Goal: Communication & Community: Answer question/provide support

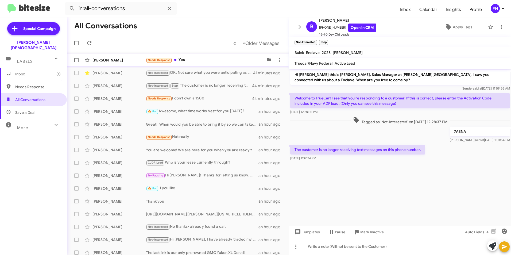
click at [158, 59] on span "Needs Response" at bounding box center [159, 59] width 23 height 3
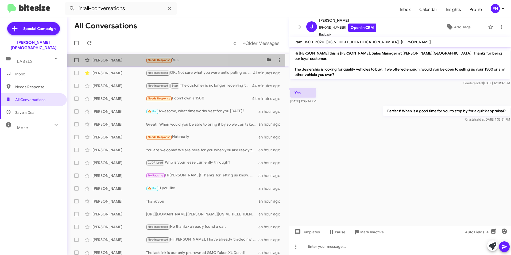
click at [154, 60] on span "Needs Response" at bounding box center [159, 59] width 23 height 3
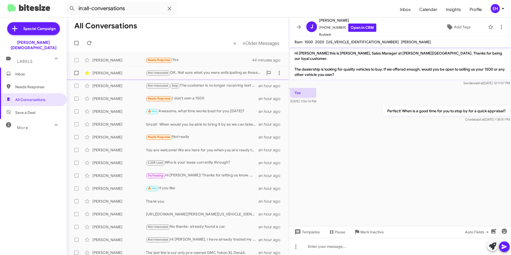
click at [178, 72] on div "Not-Interested OK. Not sure what you were anticipating as those are aggressive …" at bounding box center [204, 73] width 117 height 6
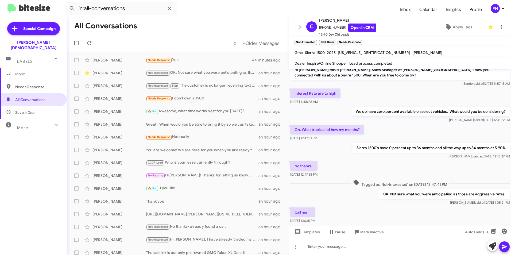
scroll to position [15, 0]
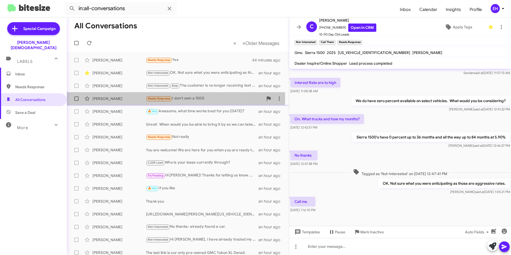
click at [164, 98] on span "Needs Response" at bounding box center [159, 98] width 23 height 3
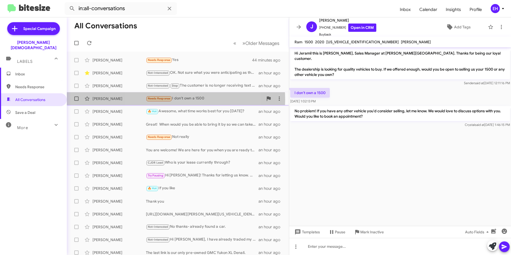
click at [171, 99] on small "Needs Response" at bounding box center [158, 98] width 25 height 5
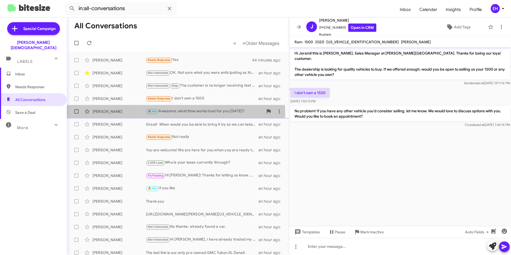
click at [175, 112] on div "🔥 Hot Awesome, what time works best for you on Saturday?" at bounding box center [204, 111] width 117 height 6
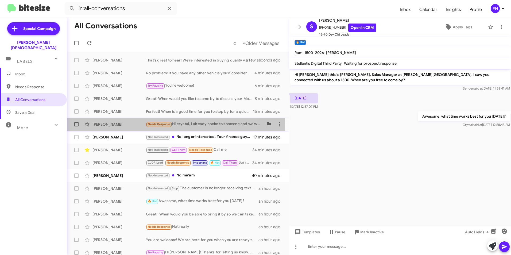
click at [169, 126] on small "Needs Response" at bounding box center [158, 124] width 25 height 5
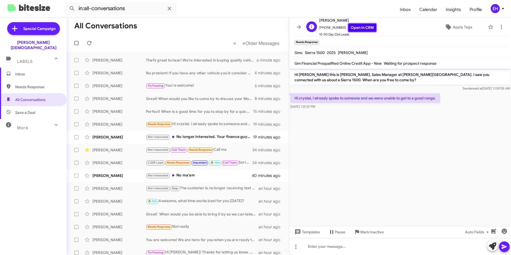
click at [362, 28] on link "Open in CRM" at bounding box center [362, 28] width 28 height 8
click at [466, 26] on span "Apply Tags" at bounding box center [463, 27] width 20 height 10
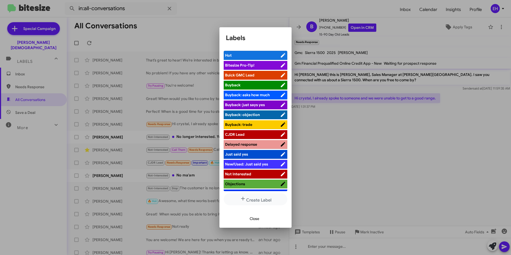
click at [259, 76] on span "Buick GMC Lead" at bounding box center [252, 74] width 55 height 5
click at [253, 219] on span "Close" at bounding box center [255, 219] width 10 height 10
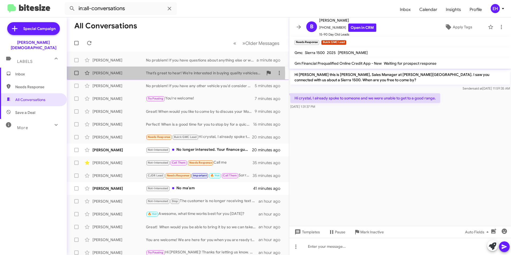
click at [161, 74] on div "That’s great to hear! We’re interested in buying quality vehicles so If you are…" at bounding box center [204, 72] width 117 height 5
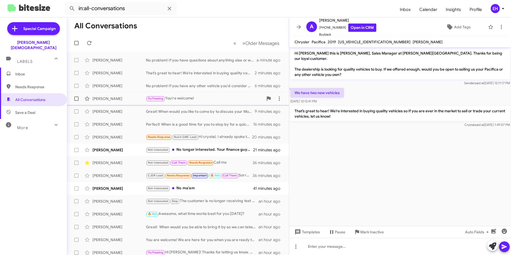
click at [183, 99] on div "Try Pausing You're welcome!" at bounding box center [204, 98] width 117 height 6
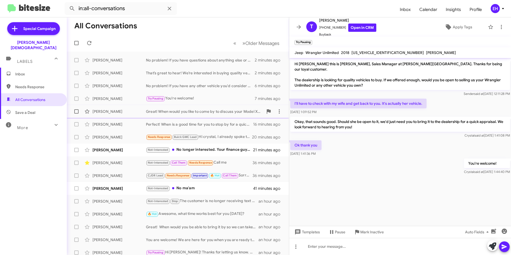
click at [184, 113] on div "Great! When would you like to come by to discuss your Model X and explore your …" at bounding box center [204, 111] width 117 height 5
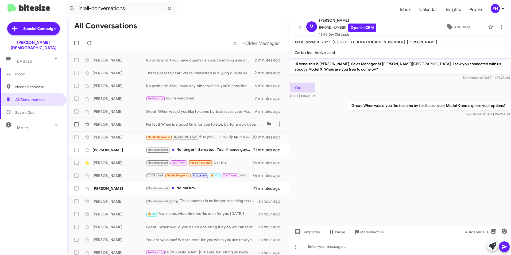
click at [182, 126] on div "Perfect! When is a good time for you to stop by for a quick appraisal?" at bounding box center [204, 124] width 117 height 5
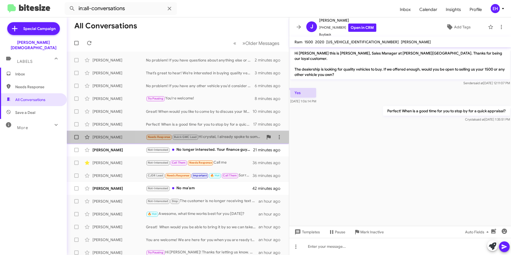
click at [225, 137] on div "Needs Response Buick GMC Lead Hi crystal, I already spoke to someone and we wer…" at bounding box center [204, 137] width 117 height 6
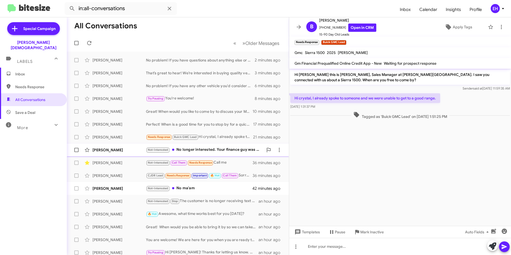
click at [198, 150] on div "Not-Interested No longer interested. Your finance guy was rude to me so taking …" at bounding box center [204, 150] width 117 height 6
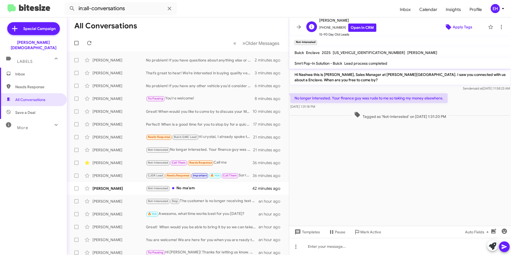
click at [453, 30] on span "Apply Tags" at bounding box center [463, 27] width 20 height 10
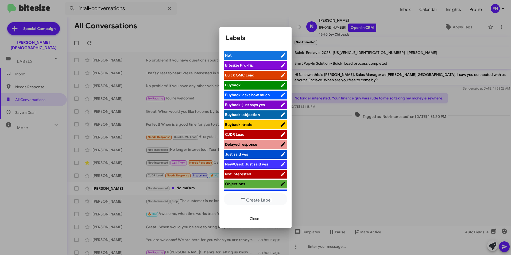
click at [254, 74] on span "Buick GMC Lead" at bounding box center [239, 75] width 29 height 5
click at [257, 219] on span "Close" at bounding box center [255, 219] width 10 height 10
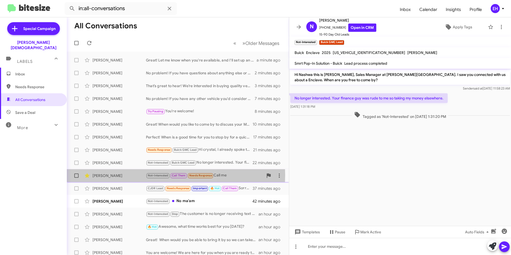
click at [115, 175] on div "[PERSON_NAME]" at bounding box center [118, 175] width 53 height 5
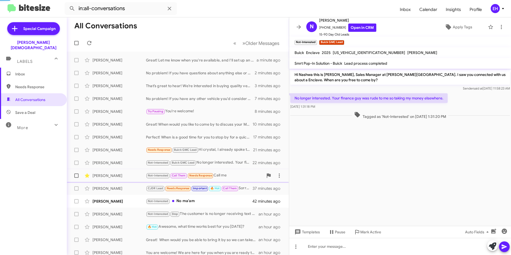
scroll to position [15, 0]
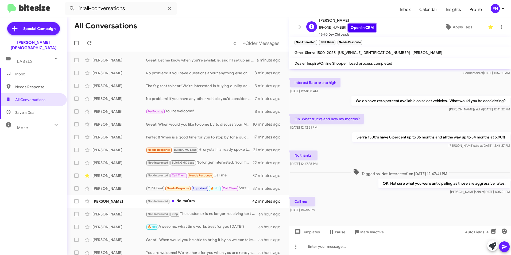
click at [368, 29] on link "Open in CRM" at bounding box center [362, 28] width 28 height 8
click at [458, 26] on span "Apply Tags" at bounding box center [463, 27] width 20 height 10
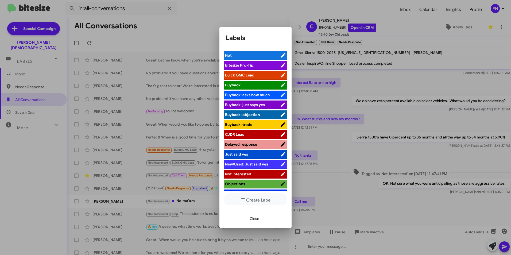
click at [262, 74] on span "Buick GMC Lead" at bounding box center [252, 74] width 55 height 5
click at [260, 218] on button "Close" at bounding box center [254, 219] width 18 height 10
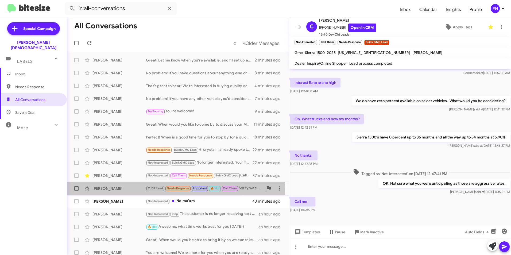
click at [128, 188] on div "[PERSON_NAME]" at bounding box center [118, 188] width 53 height 5
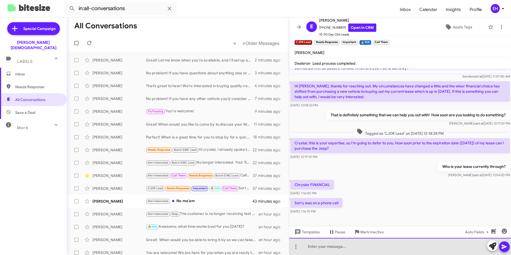
click at [331, 245] on div at bounding box center [400, 246] width 222 height 17
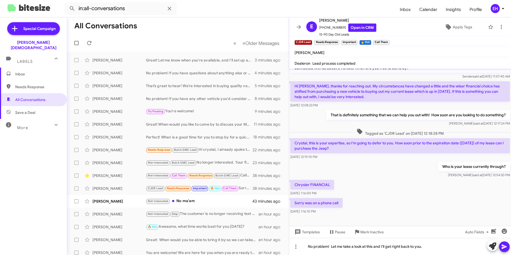
click at [506, 247] on icon at bounding box center [503, 246] width 5 height 5
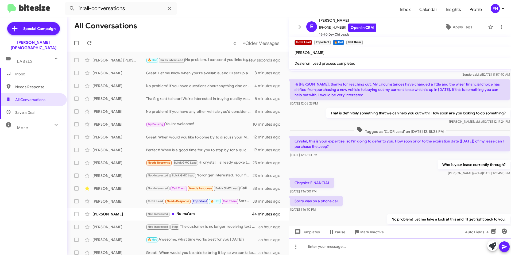
scroll to position [0, 0]
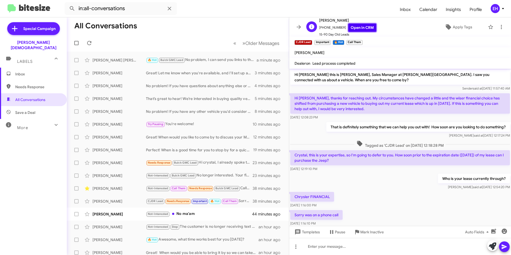
click at [353, 30] on link "Open in CRM" at bounding box center [362, 28] width 28 height 8
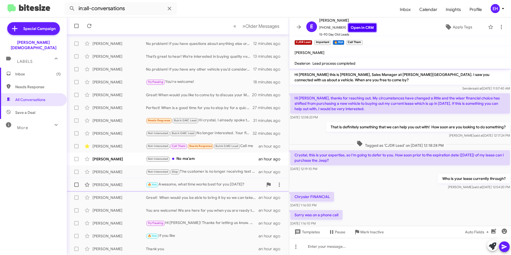
scroll to position [55, 0]
click at [91, 26] on icon at bounding box center [89, 26] width 6 height 6
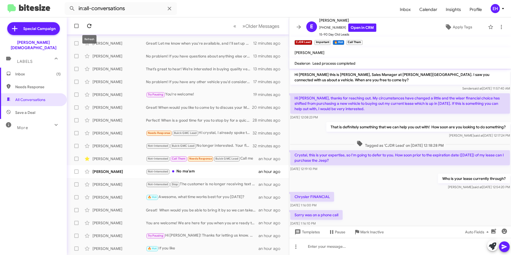
click at [90, 29] on icon at bounding box center [89, 26] width 6 height 6
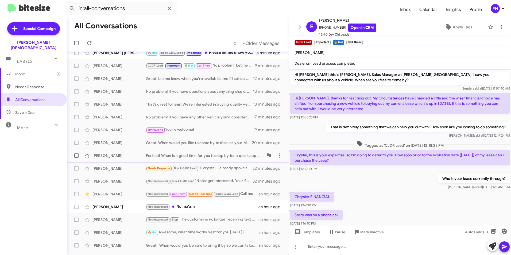
scroll to position [0, 0]
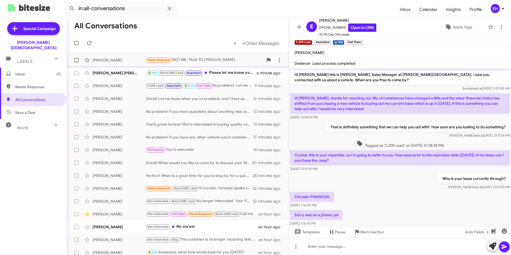
click at [135, 62] on div "[PERSON_NAME]" at bounding box center [118, 59] width 53 height 5
